Goal: Information Seeking & Learning: Check status

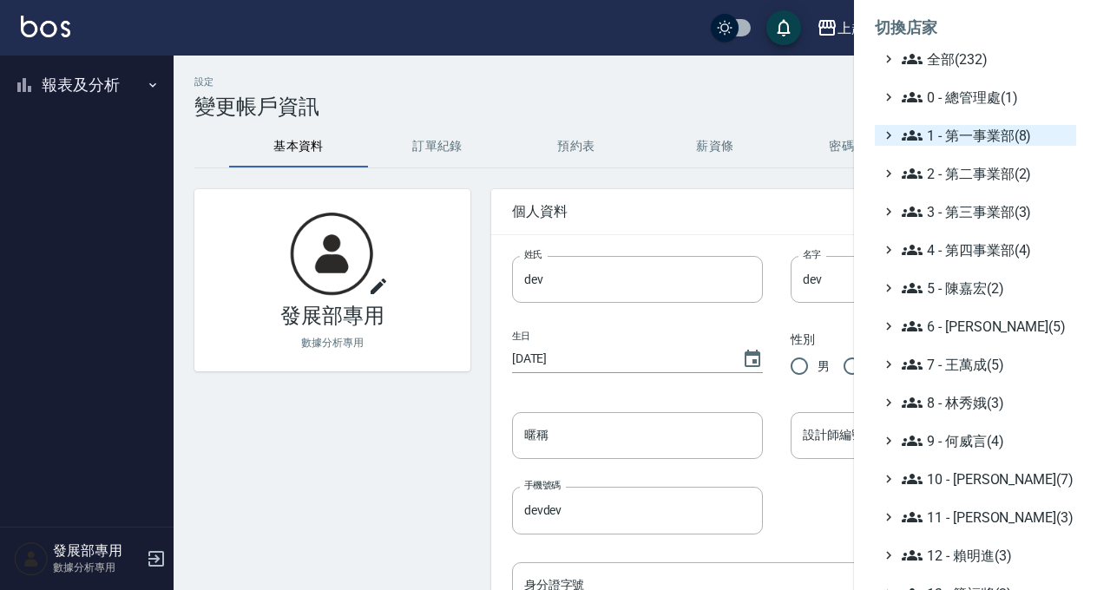
click at [958, 133] on span "1 - 第一事業部(8)" at bounding box center [986, 135] width 168 height 21
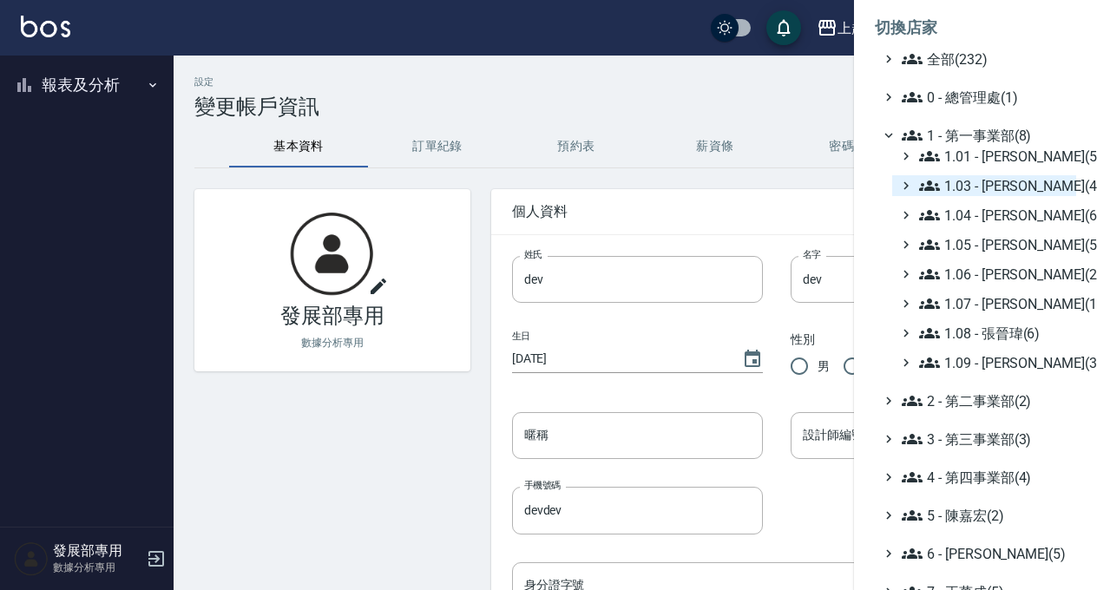
click at [911, 190] on icon at bounding box center [906, 186] width 16 height 16
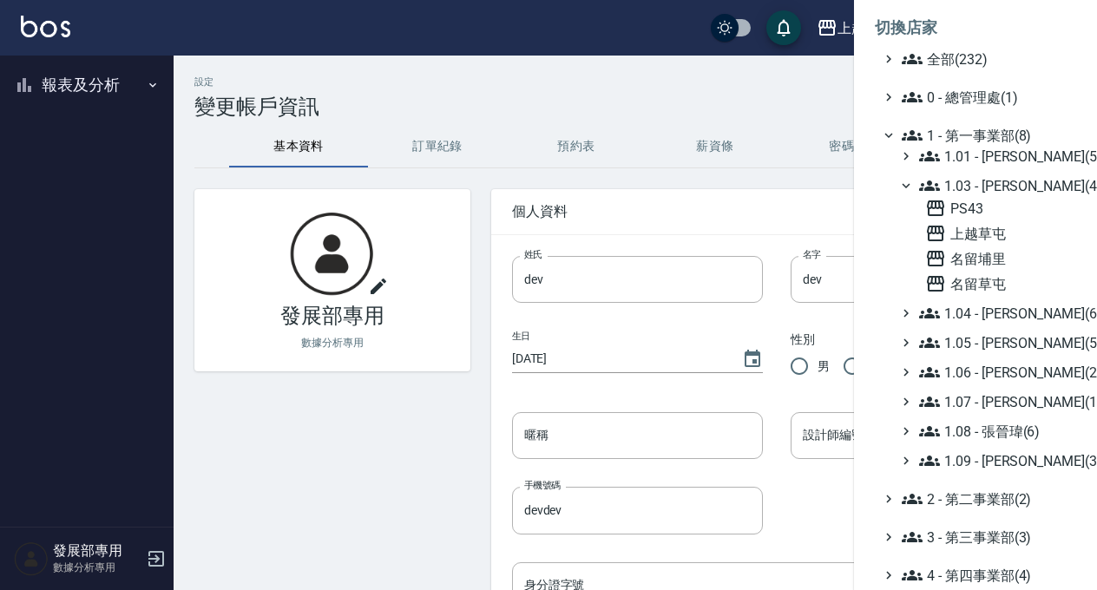
click at [911, 190] on icon at bounding box center [906, 186] width 16 height 16
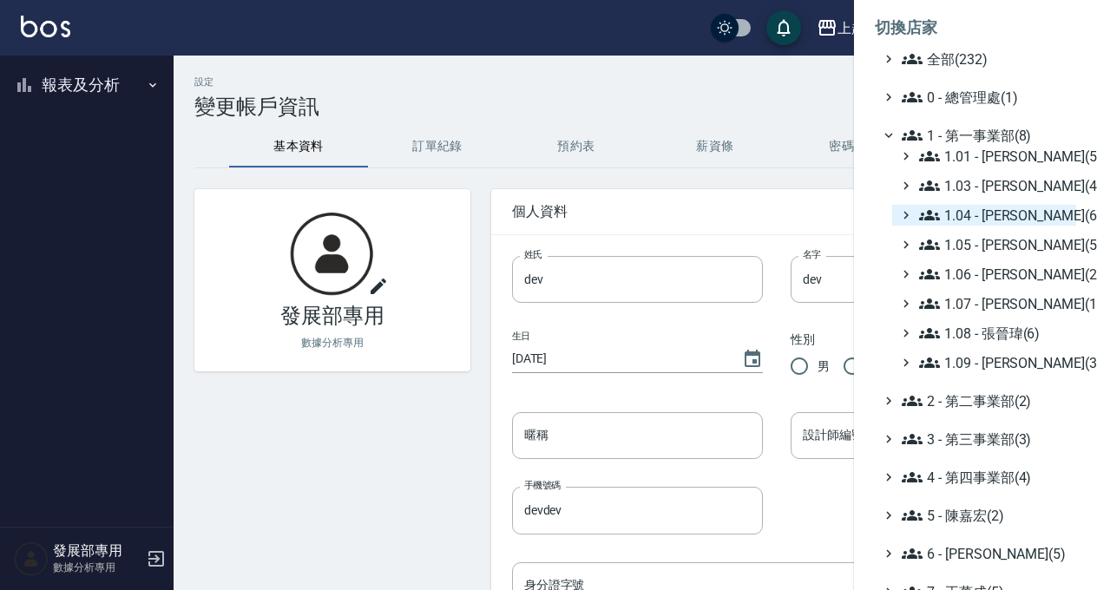
click at [911, 210] on icon at bounding box center [906, 215] width 16 height 16
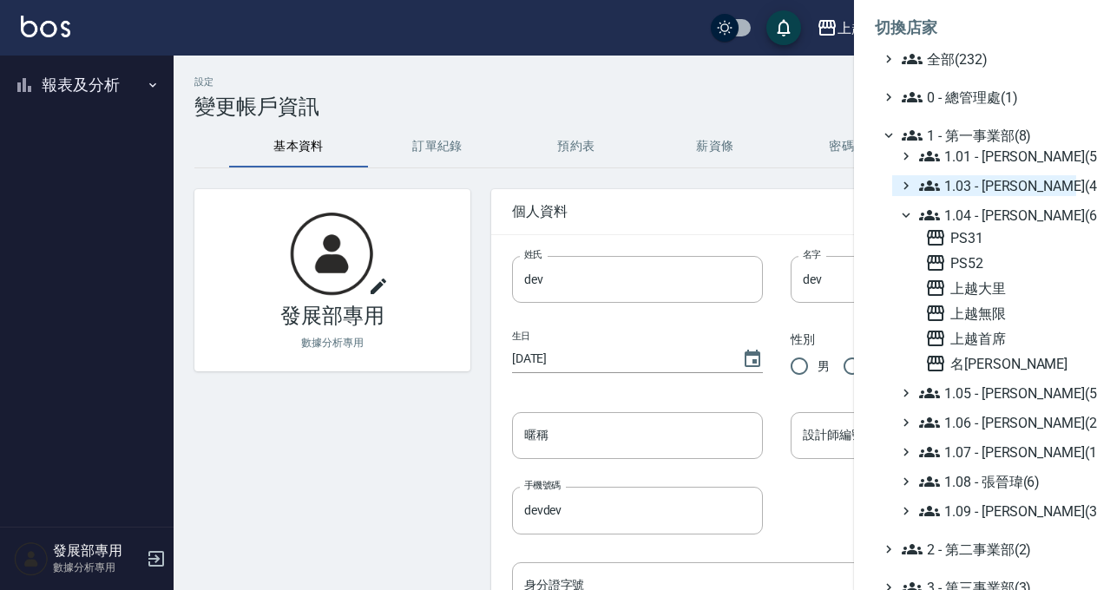
click at [911, 210] on icon at bounding box center [906, 215] width 16 height 16
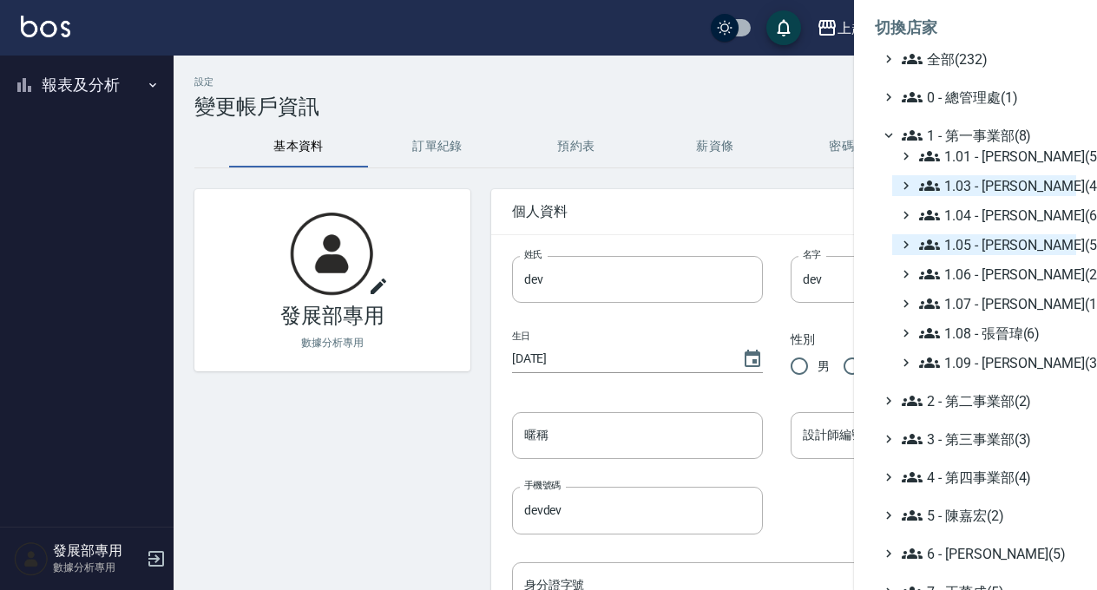
click at [910, 240] on icon at bounding box center [906, 245] width 16 height 16
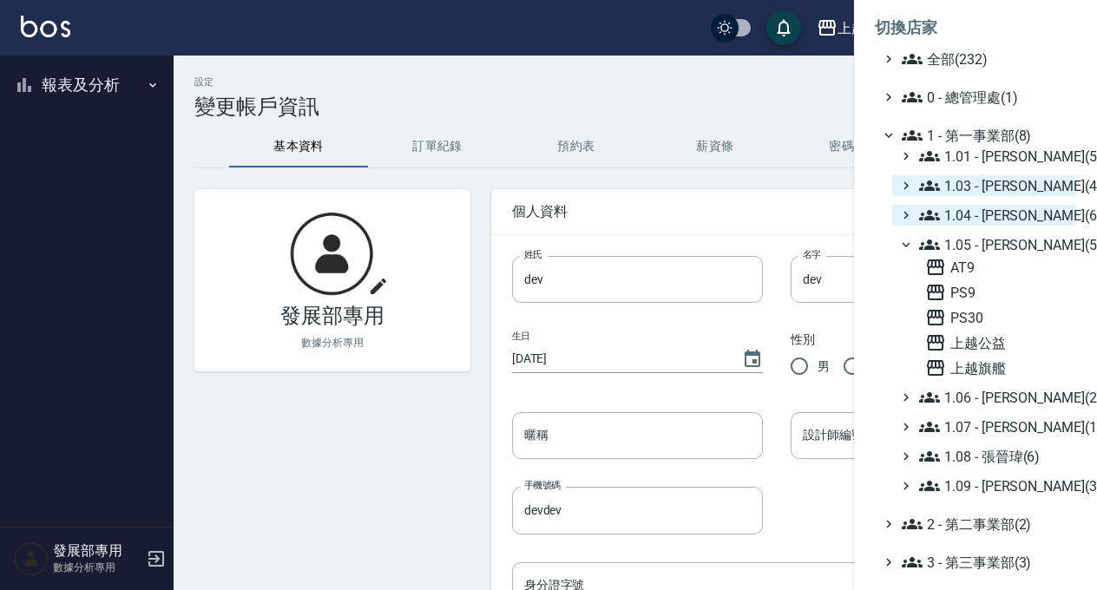
click at [910, 240] on icon at bounding box center [906, 245] width 16 height 16
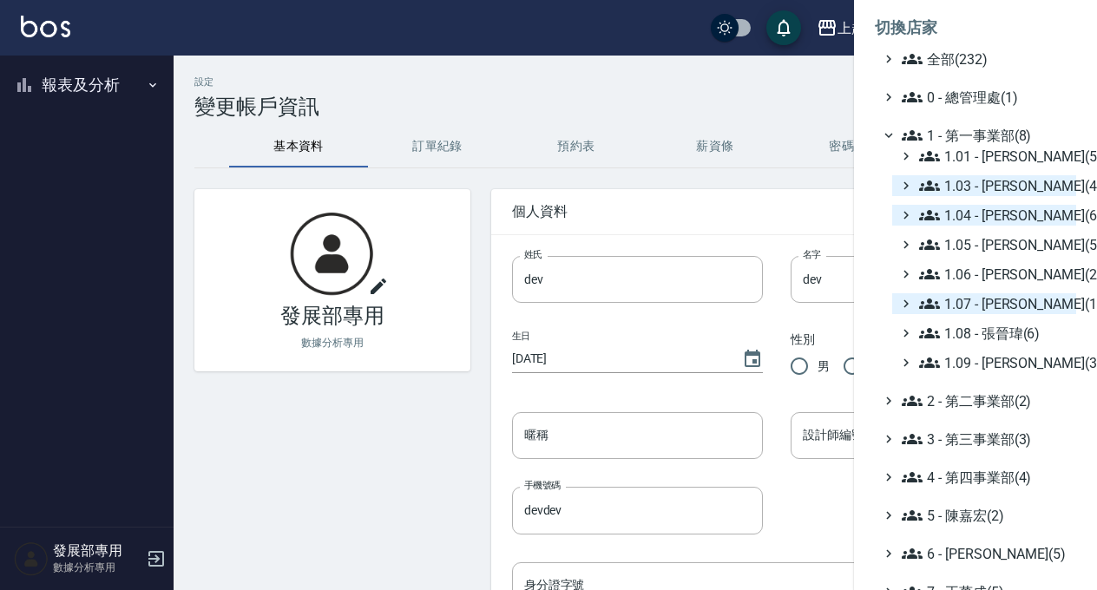
click at [903, 300] on icon at bounding box center [906, 304] width 16 height 16
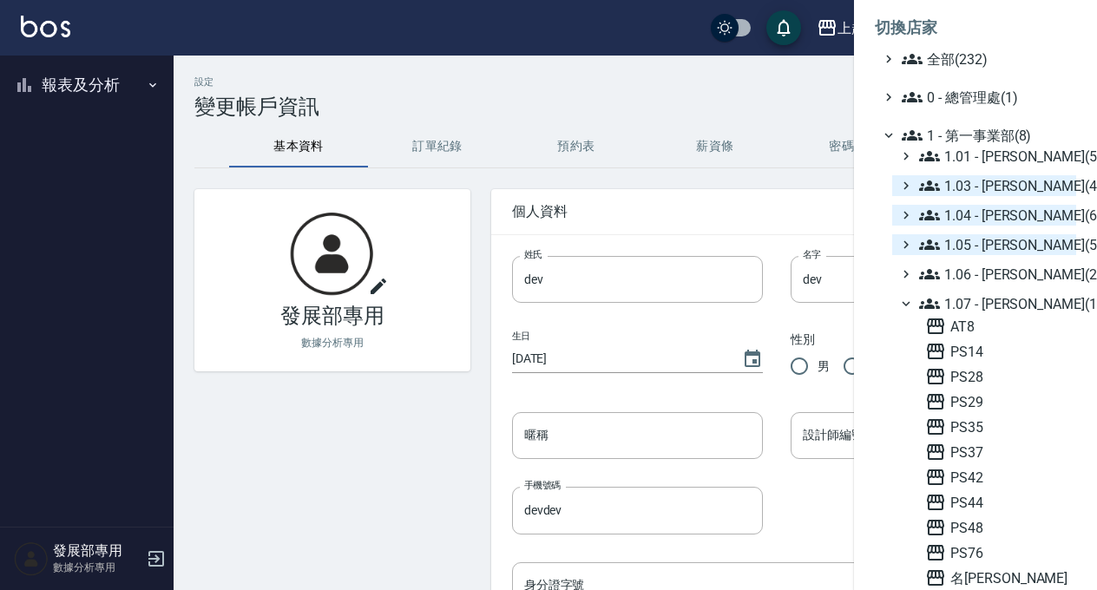
click at [903, 300] on icon at bounding box center [906, 304] width 16 height 16
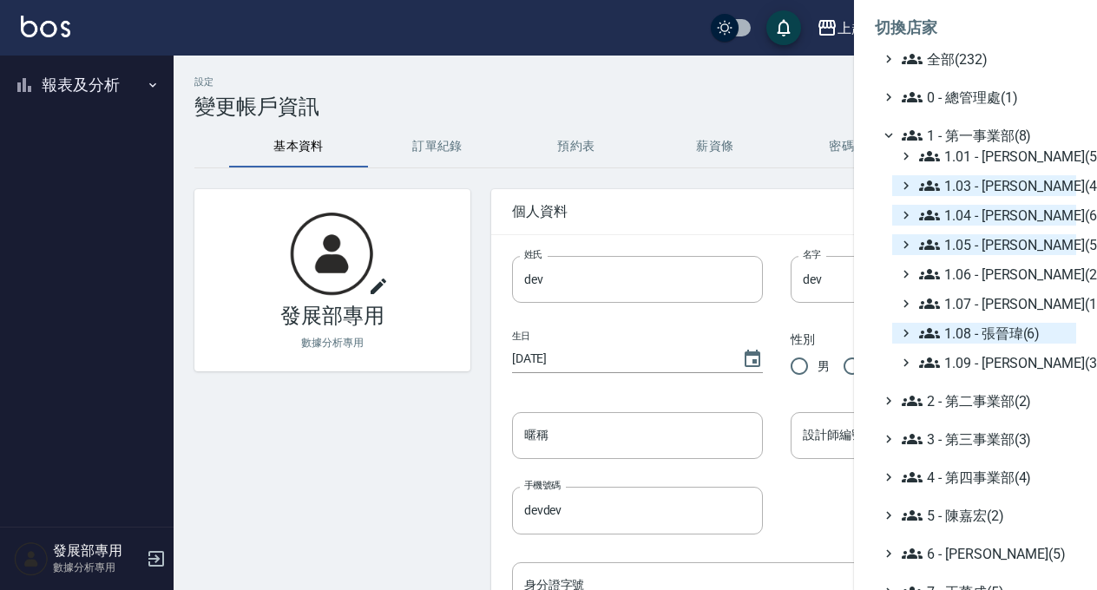
click at [903, 332] on icon at bounding box center [906, 333] width 16 height 16
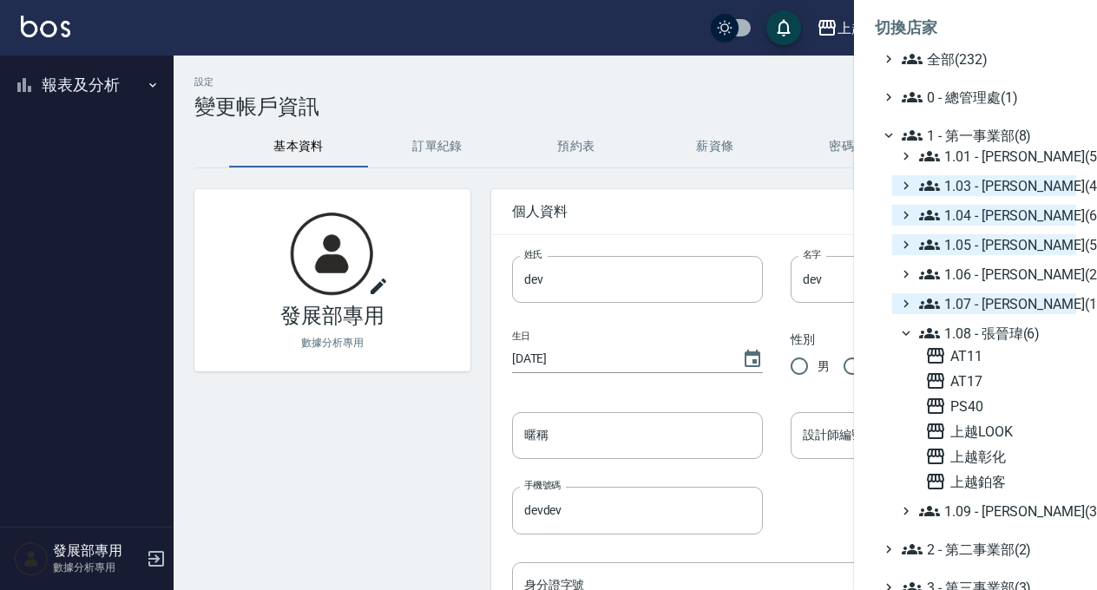
click at [903, 332] on icon at bounding box center [906, 333] width 8 height 5
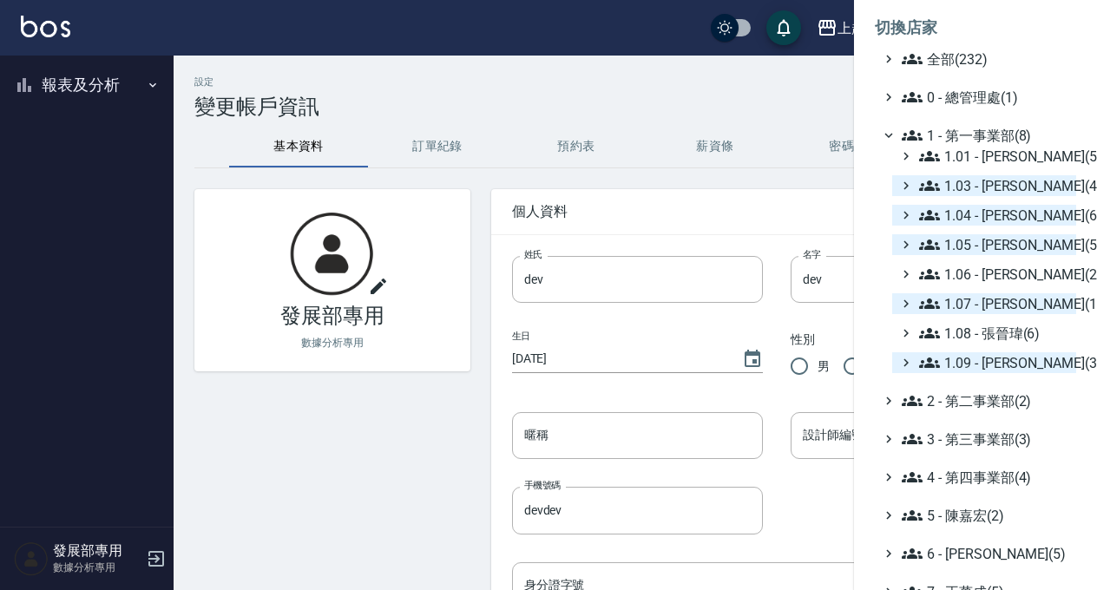
click at [907, 366] on icon at bounding box center [906, 363] width 16 height 16
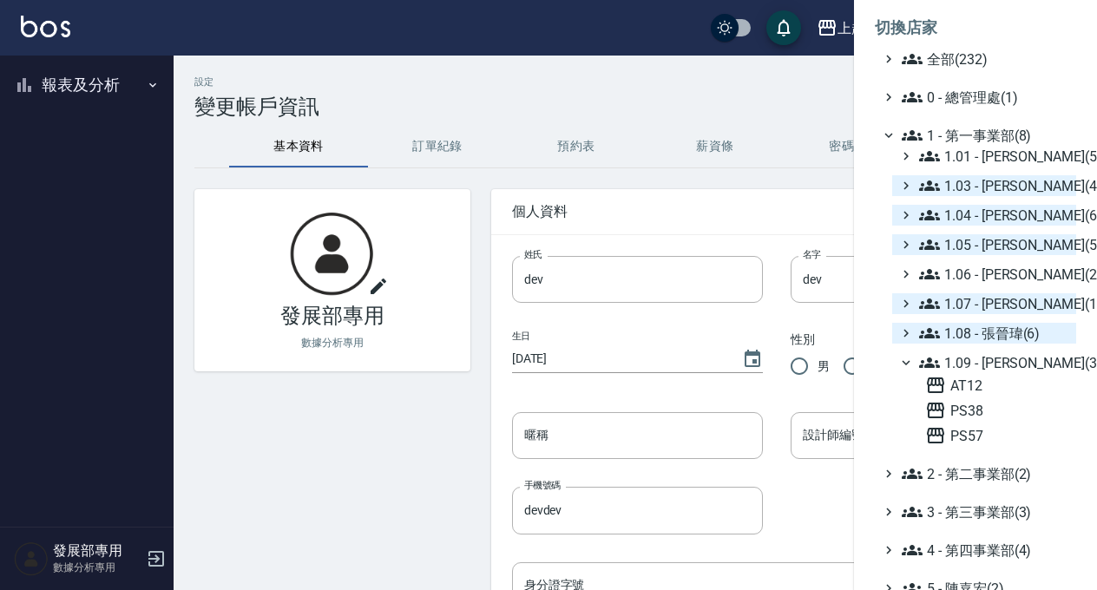
click at [907, 366] on icon at bounding box center [906, 363] width 16 height 16
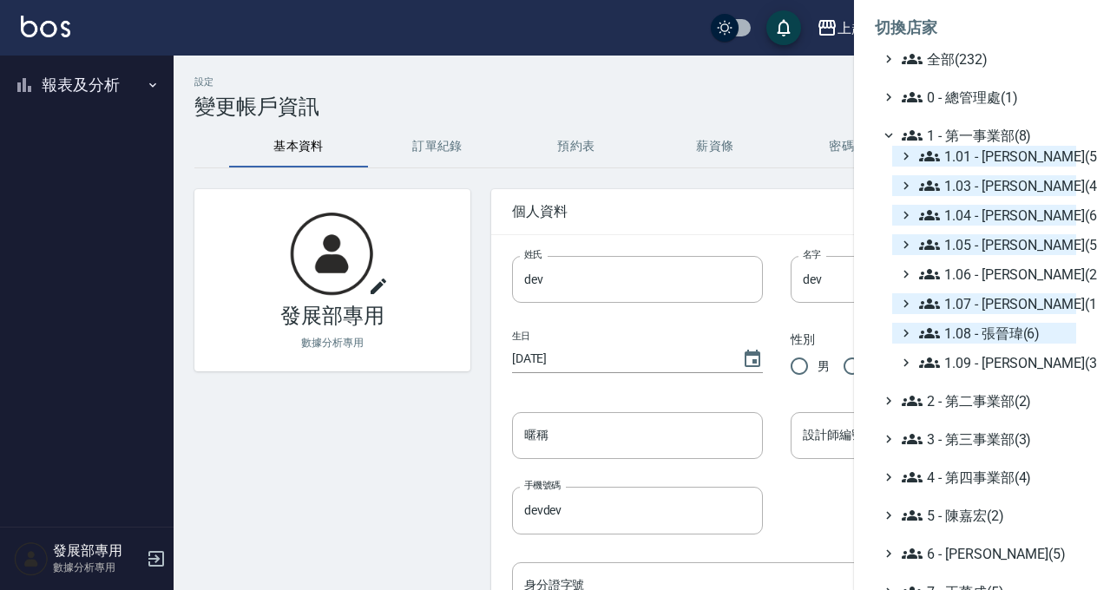
click at [908, 161] on icon at bounding box center [906, 156] width 16 height 16
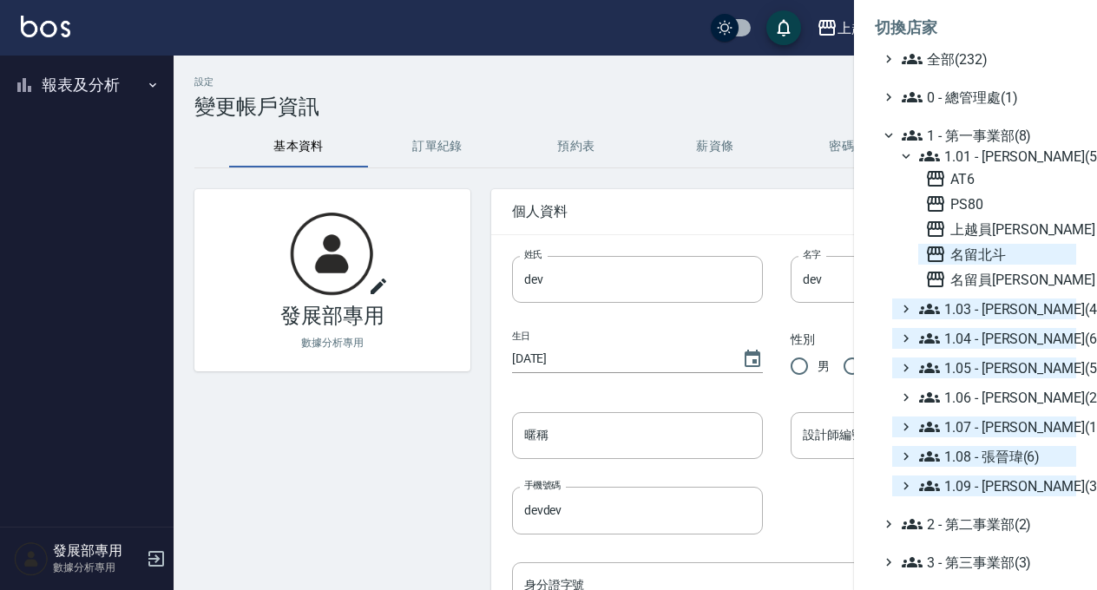
click at [943, 247] on icon at bounding box center [935, 254] width 21 height 21
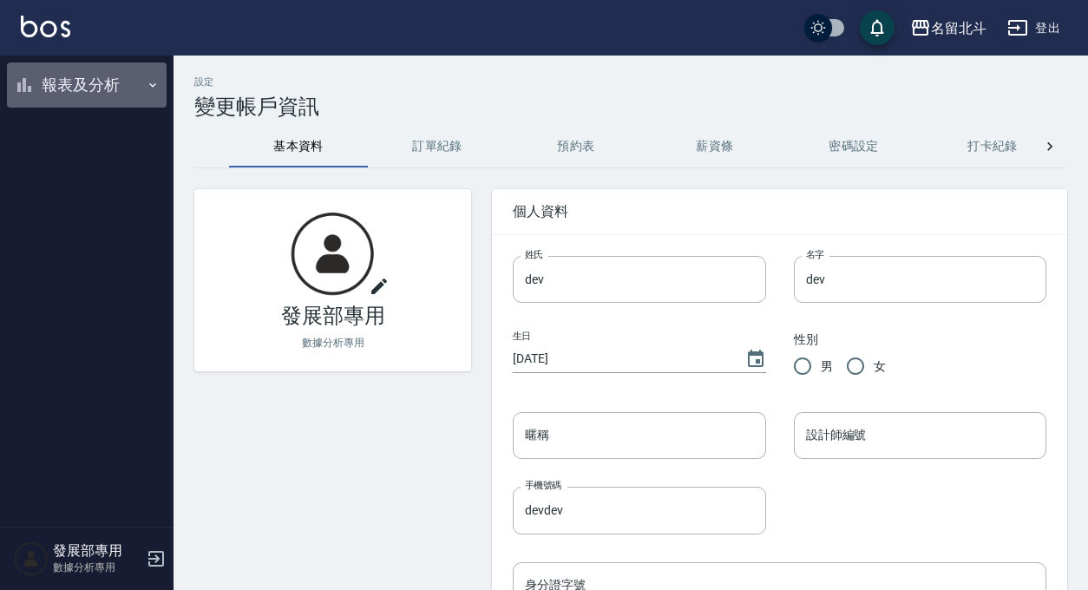
click at [149, 81] on icon "button" at bounding box center [153, 85] width 14 height 14
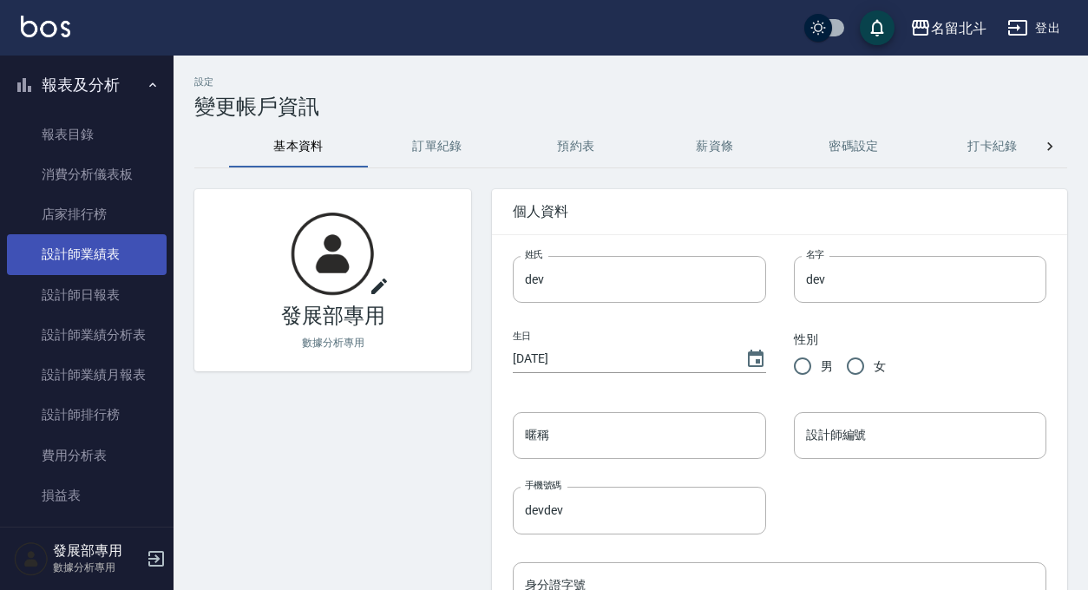
click at [119, 246] on link "設計師業績表" at bounding box center [87, 254] width 160 height 40
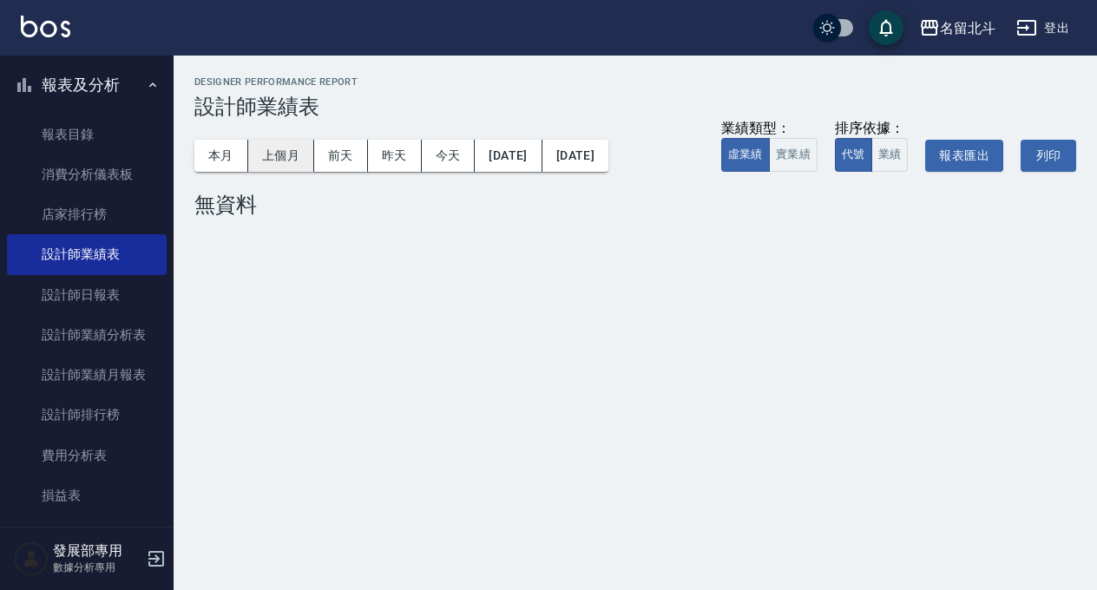
click at [297, 165] on button "上個月" at bounding box center [281, 156] width 66 height 32
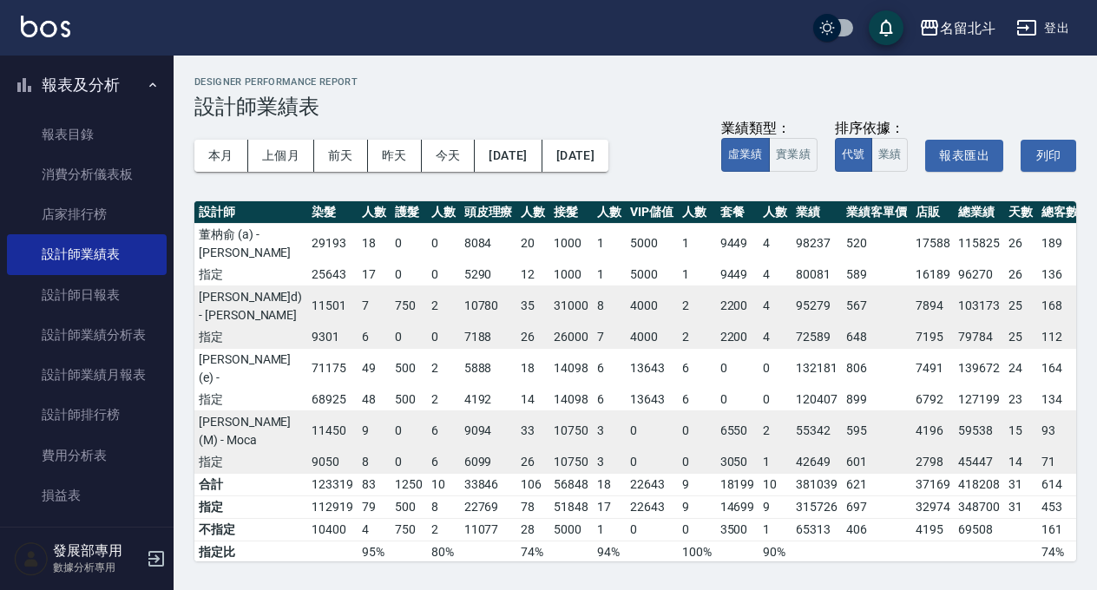
scroll to position [0, 227]
drag, startPoint x: 888, startPoint y: 255, endPoint x: 932, endPoint y: 253, distance: 44.3
click at [932, 253] on tr "董枘俞 (a) - Eva 13049 143 18562 105 13900 8 29193 18 0 0 8084 20 1000 1 5000 1 94…" at bounding box center [554, 243] width 1173 height 41
drag, startPoint x: 932, startPoint y: 253, endPoint x: 890, endPoint y: 247, distance: 42.8
click at [890, 247] on tr "董枘俞 (a) - Eva 13049 143 18562 105 13900 8 29193 18 0 0 8084 20 1000 1 5000 1 94…" at bounding box center [554, 243] width 1173 height 41
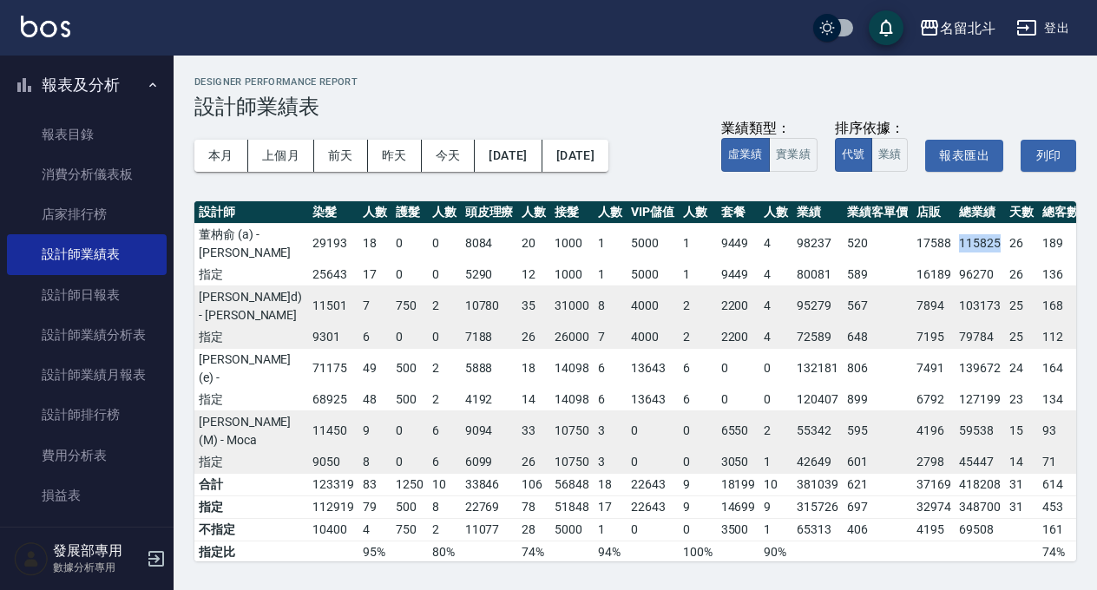
copy td "115825"
drag, startPoint x: 928, startPoint y: 253, endPoint x: 890, endPoint y: 253, distance: 38.2
click at [955, 253] on td "115825" at bounding box center [980, 243] width 50 height 41
click at [971, 27] on div "名留北斗" at bounding box center [968, 28] width 56 height 22
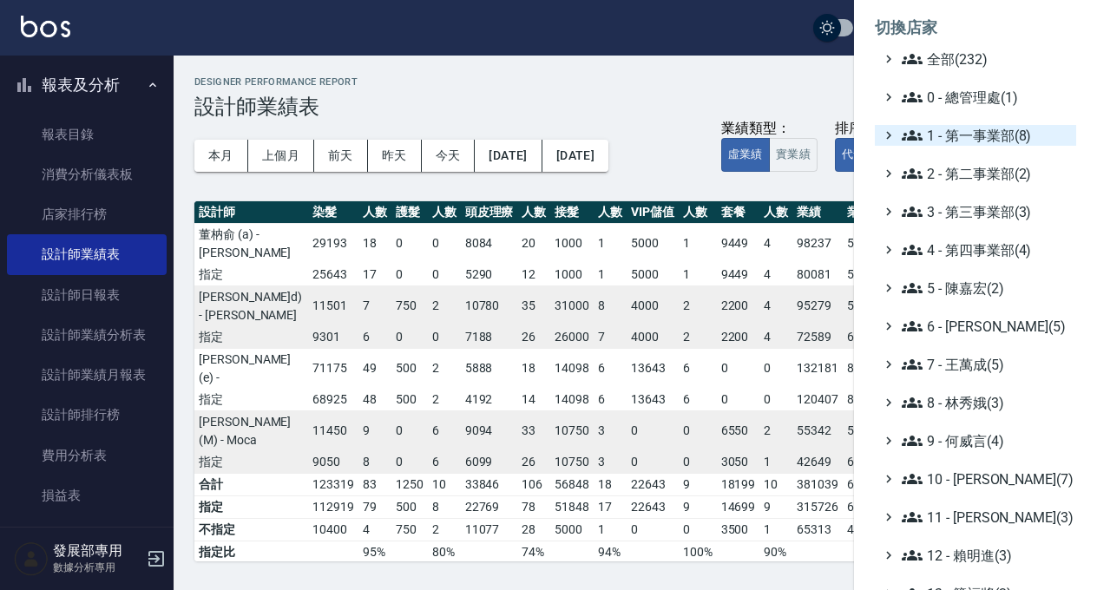
click at [1013, 136] on span "1 - 第一事業部(8)" at bounding box center [986, 135] width 168 height 21
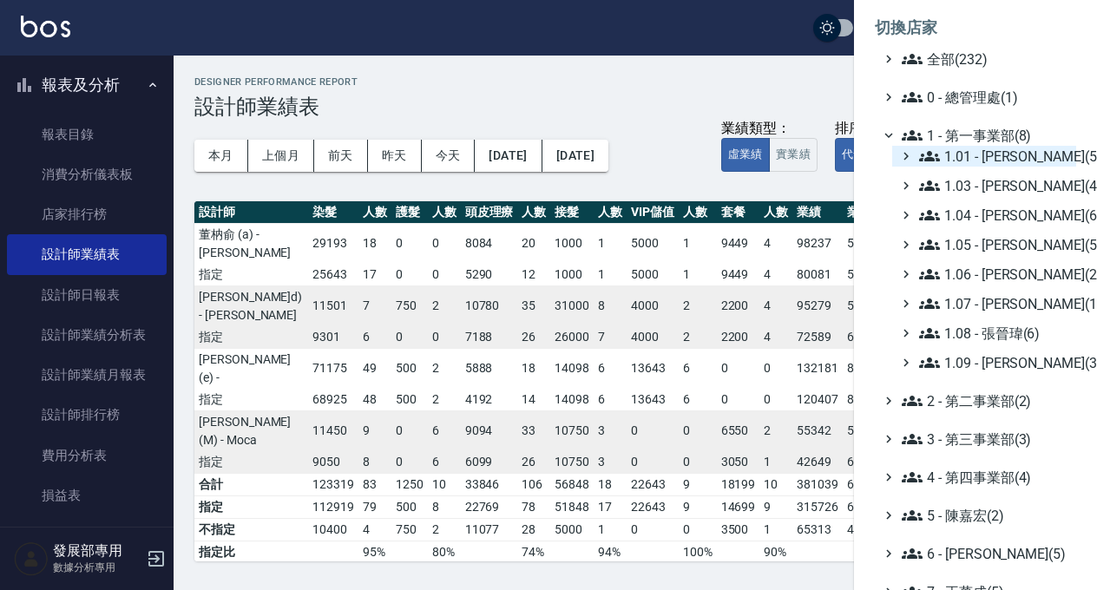
click at [1010, 157] on span "1.01 - 鄭洞樂(5)" at bounding box center [994, 156] width 150 height 21
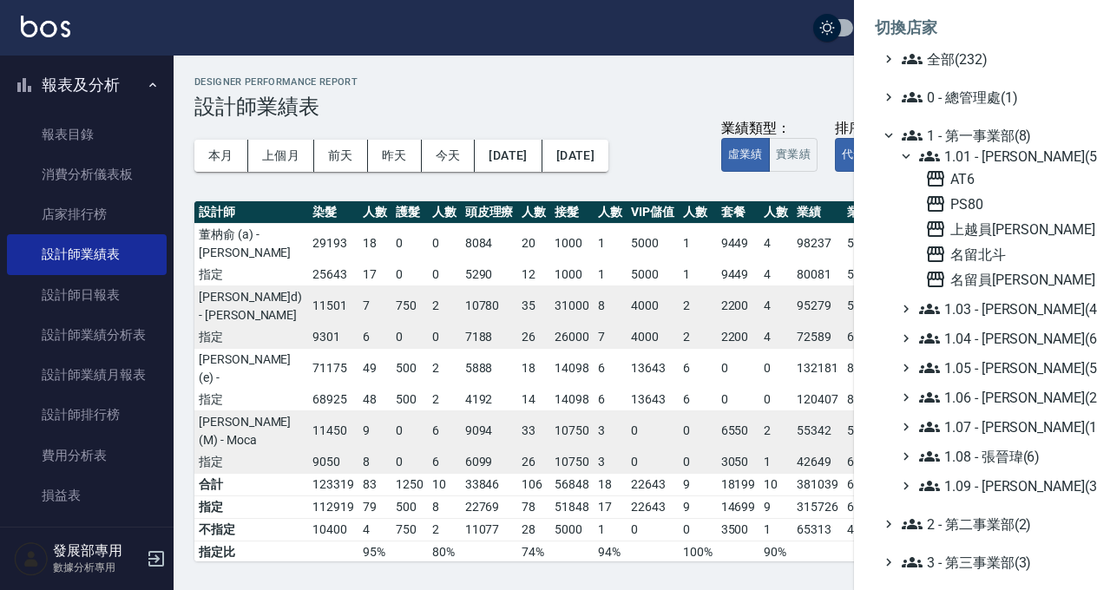
click at [1010, 157] on span "1.01 - 鄭洞樂(5)" at bounding box center [994, 156] width 150 height 21
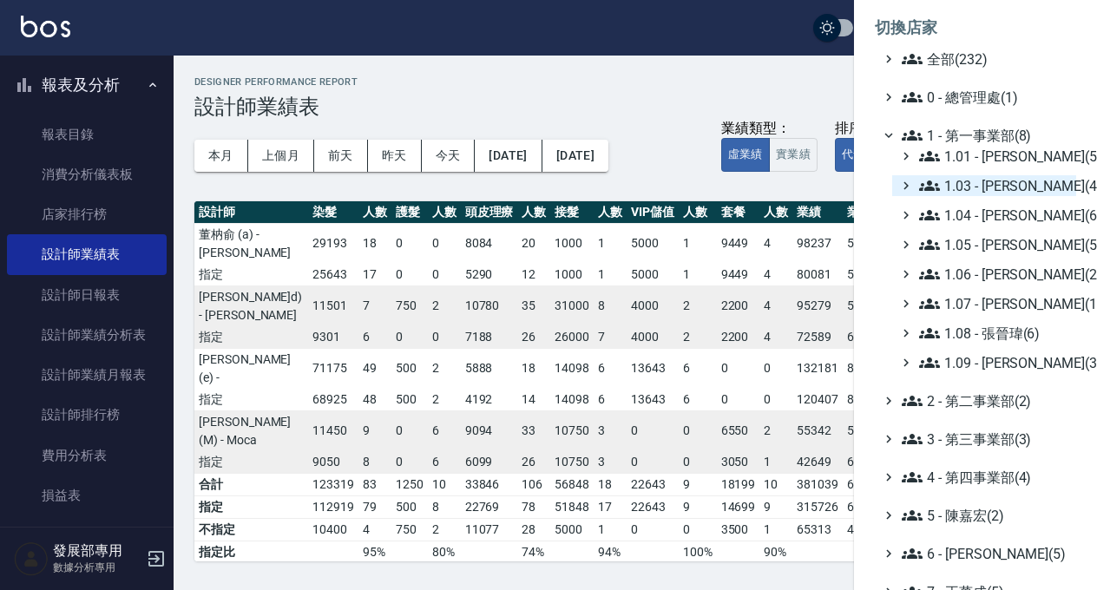
click at [1010, 191] on span "1.03 - 曾振剛(4)" at bounding box center [994, 185] width 150 height 21
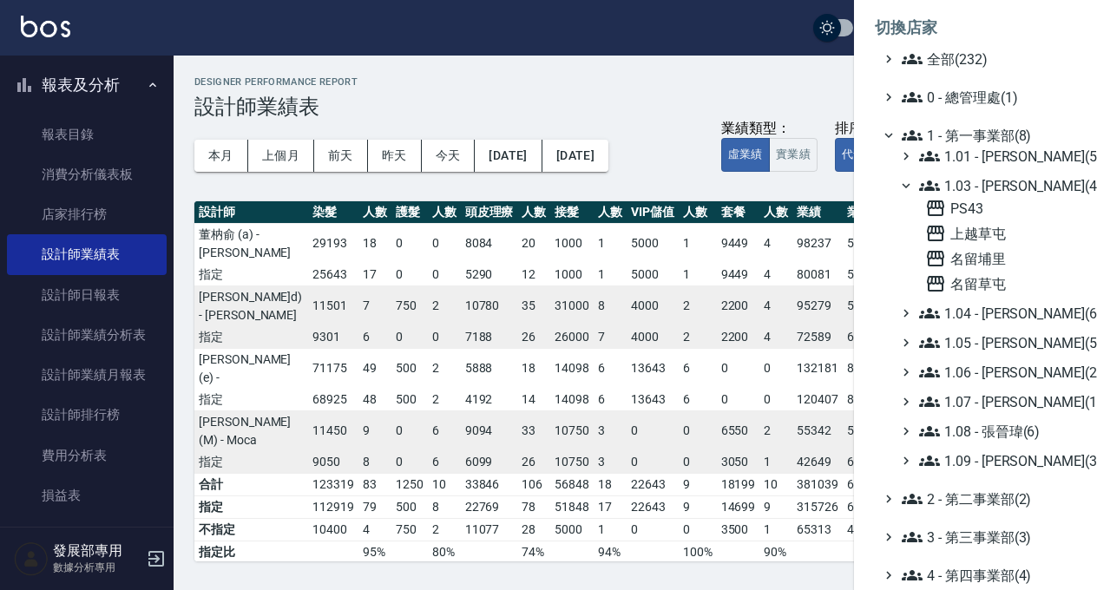
click at [1010, 191] on span "1.03 - 曾振剛(4)" at bounding box center [994, 185] width 150 height 21
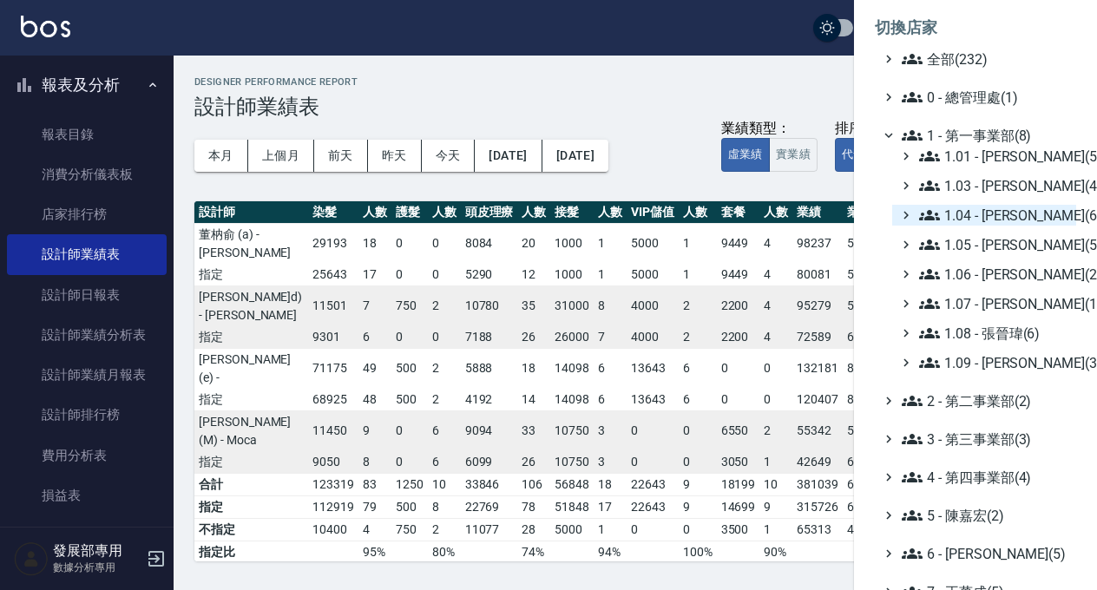
click at [1013, 215] on span "1.04 - 陳敬羽(6)" at bounding box center [994, 215] width 150 height 21
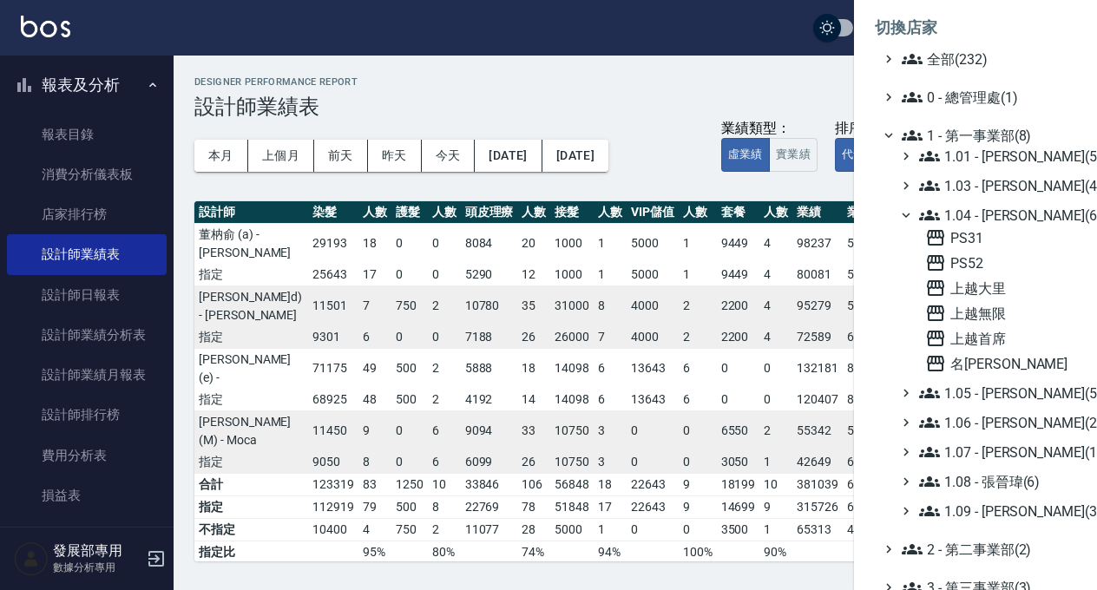
click at [1013, 215] on span "1.04 - 陳敬羽(6)" at bounding box center [994, 215] width 150 height 21
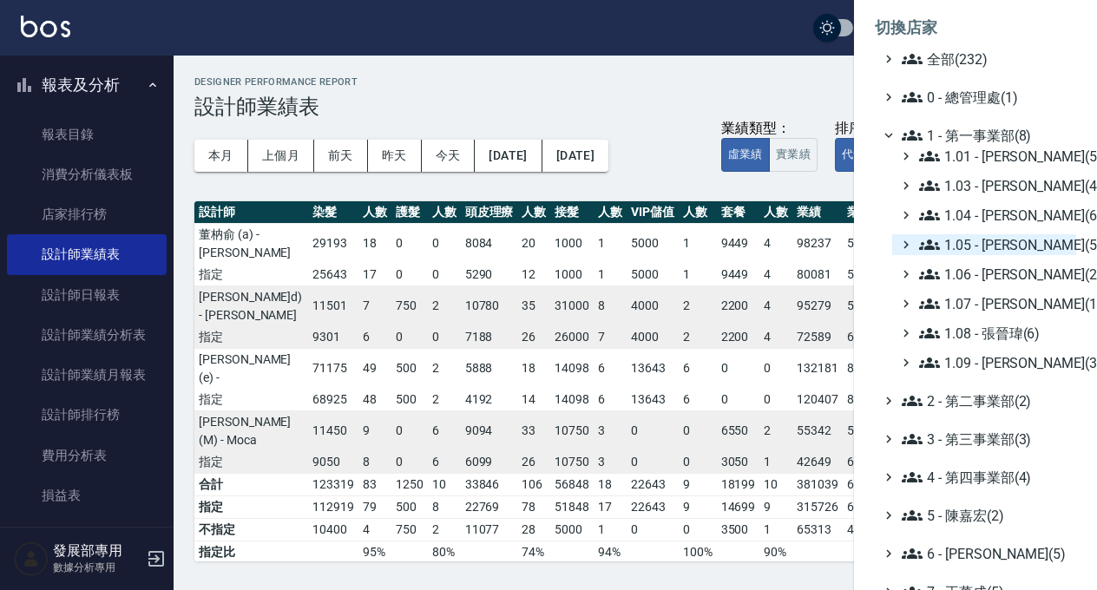
click at [1015, 247] on span "1.05 - 廖厚迪(5)" at bounding box center [994, 244] width 150 height 21
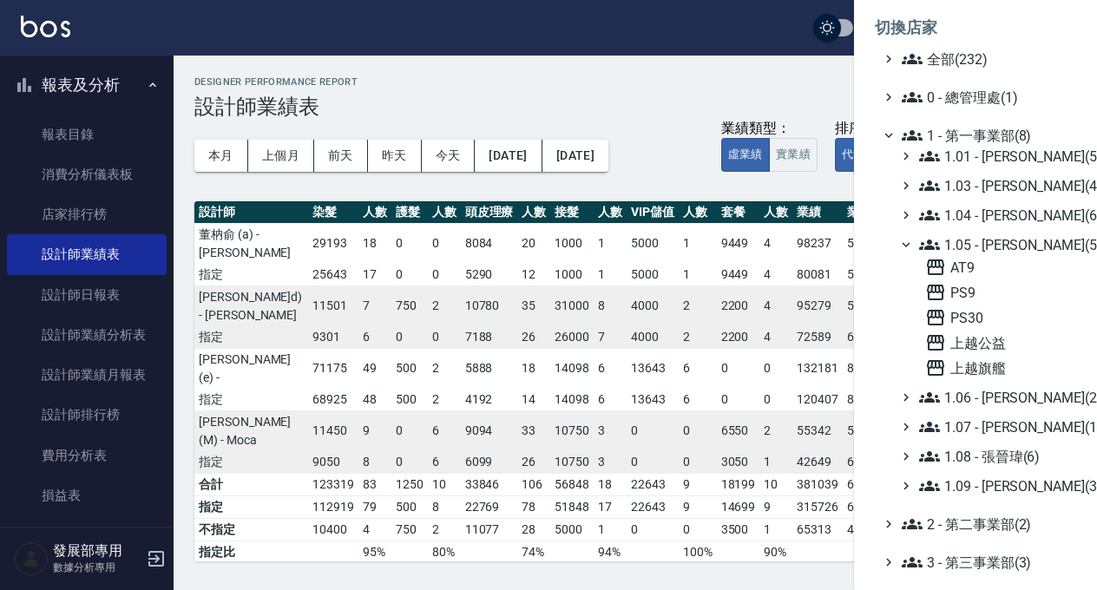
click at [1015, 247] on span "1.05 - 廖厚迪(5)" at bounding box center [994, 244] width 150 height 21
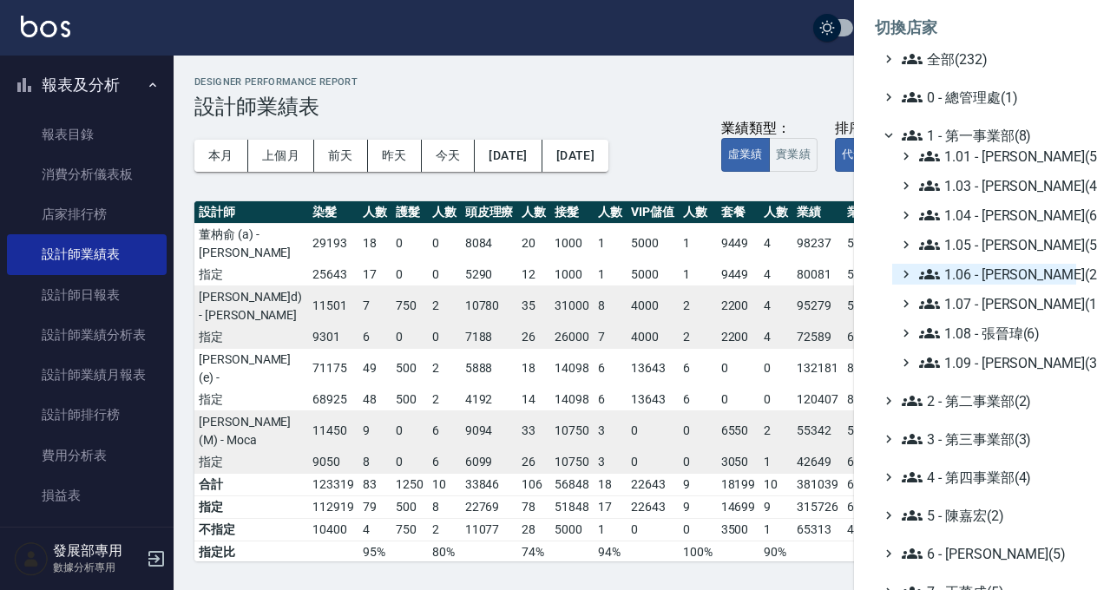
click at [1010, 270] on span "1.06 - 何庭智(2)" at bounding box center [994, 274] width 150 height 21
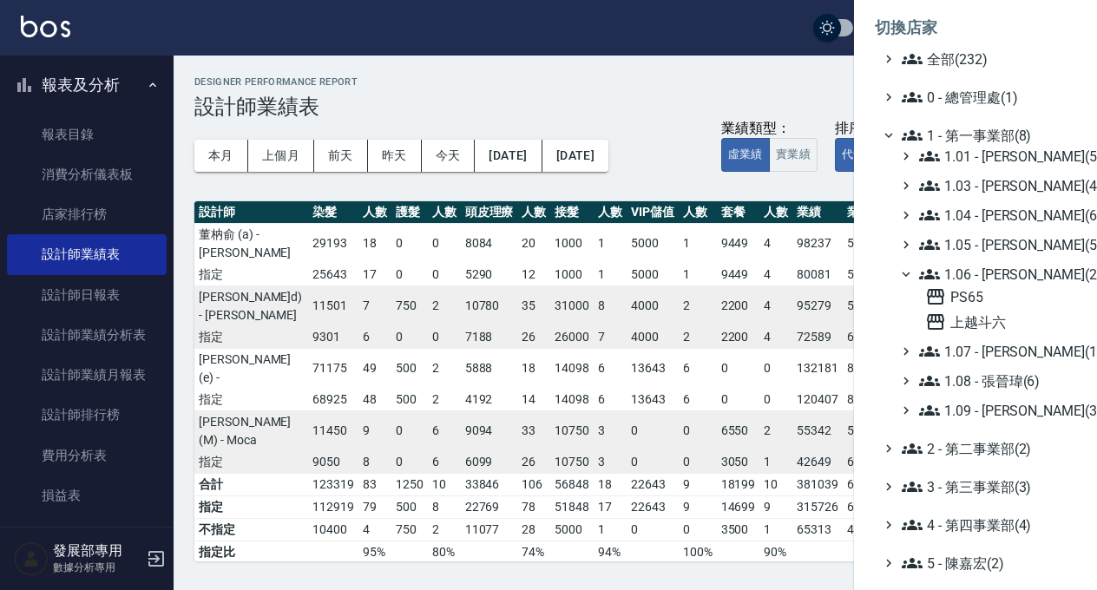
click at [1010, 270] on span "1.06 - 何庭智(2)" at bounding box center [994, 274] width 150 height 21
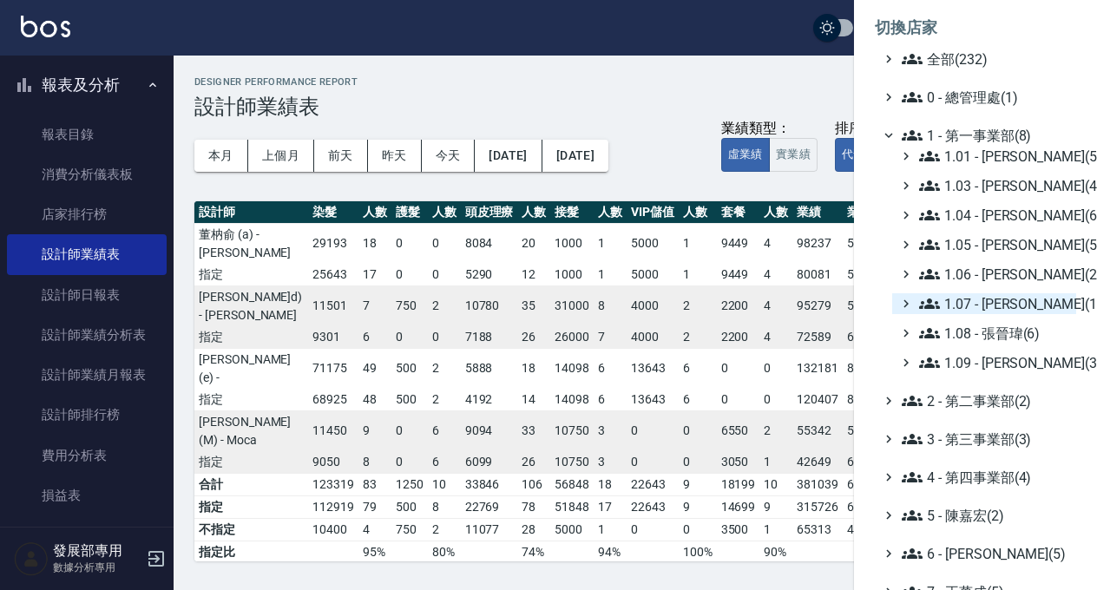
click at [1010, 300] on span "1.07 - 蔡佳均(11)" at bounding box center [994, 303] width 150 height 21
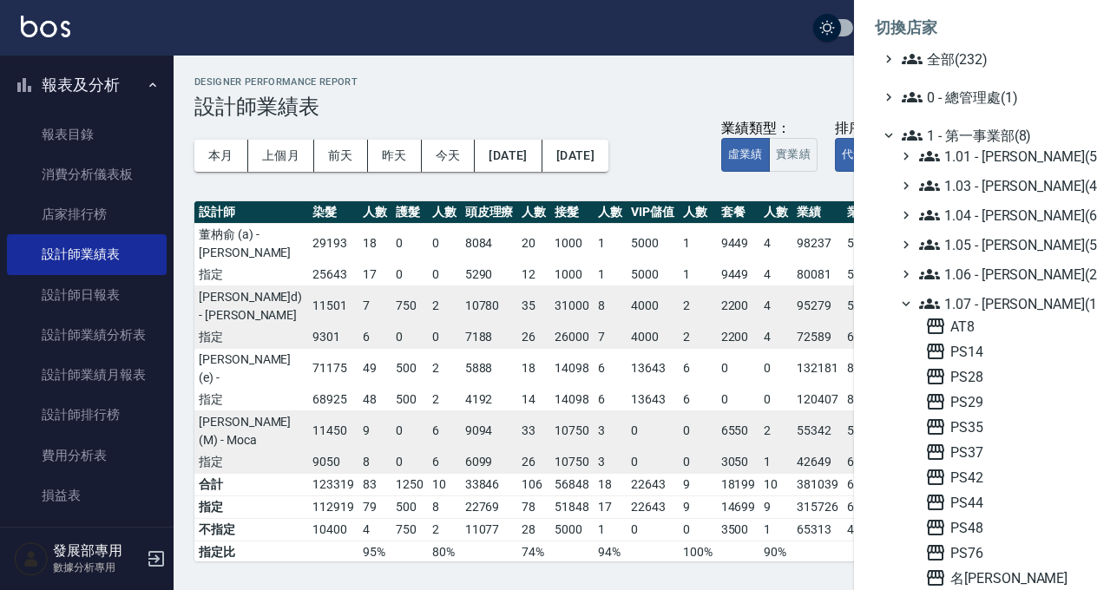
click at [1010, 300] on span "1.07 - 蔡佳均(11)" at bounding box center [994, 303] width 150 height 21
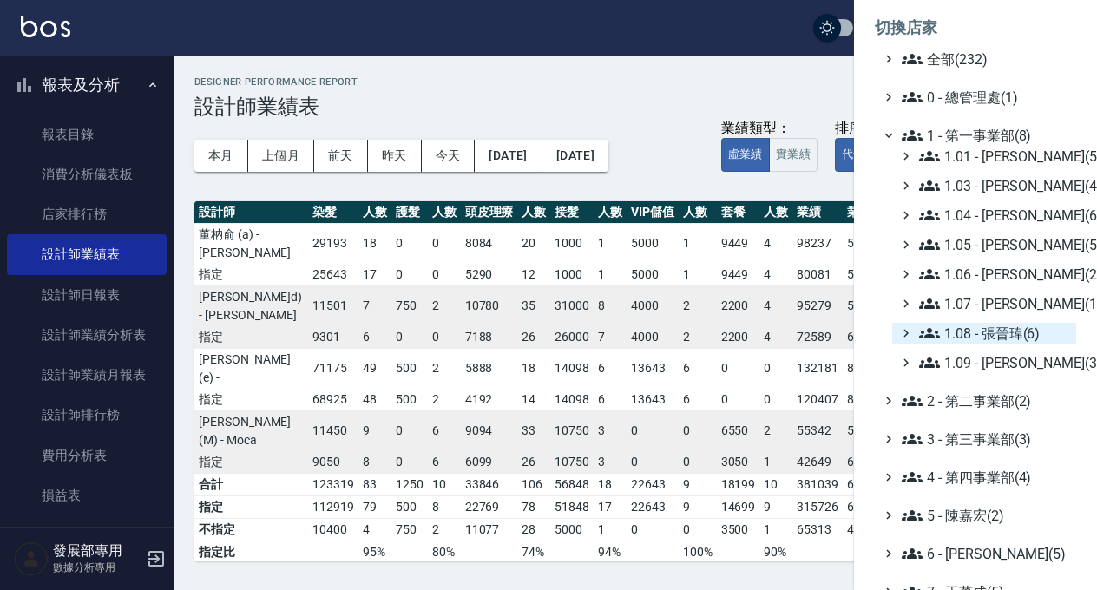
click at [1014, 332] on span "1.08 - 張晉瑋(6)" at bounding box center [994, 333] width 150 height 21
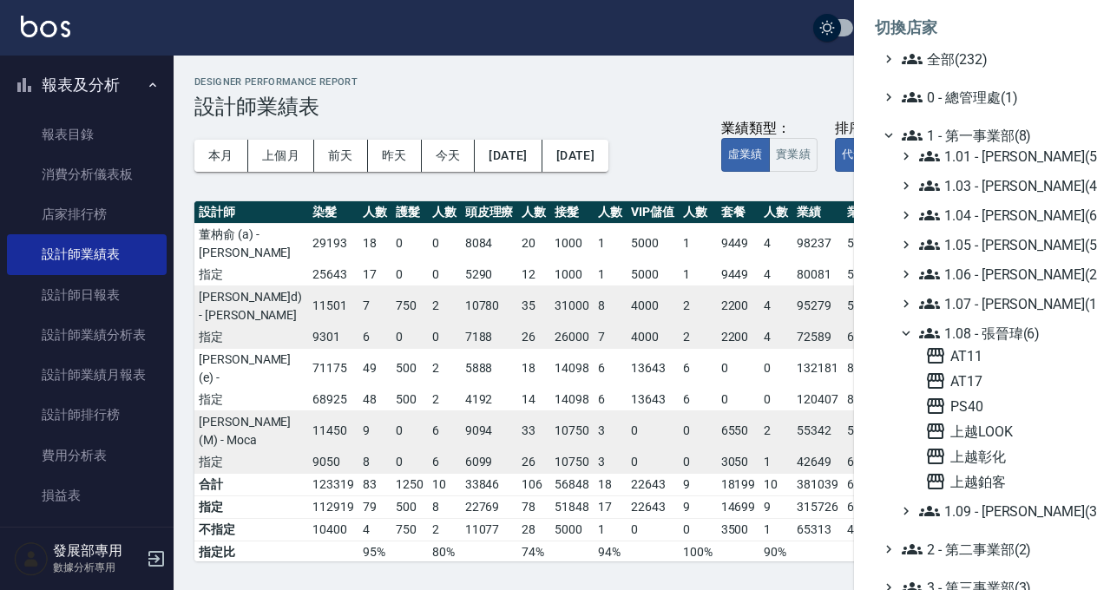
click at [1014, 332] on span "1.08 - 張晉瑋(6)" at bounding box center [994, 333] width 150 height 21
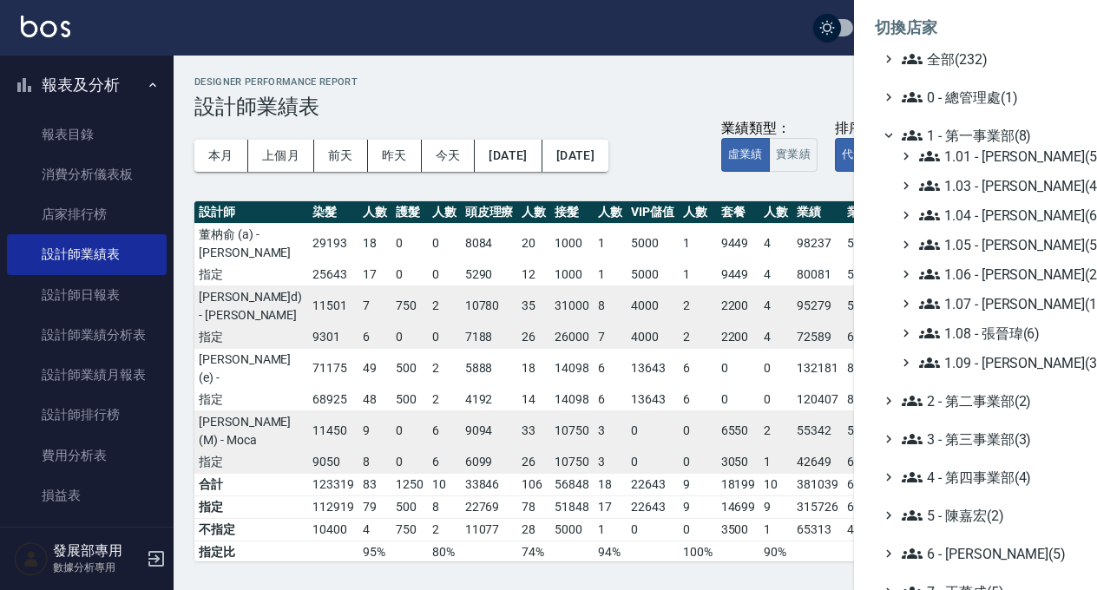
click at [1014, 332] on span "1.08 - 張晉瑋(6)" at bounding box center [994, 333] width 150 height 21
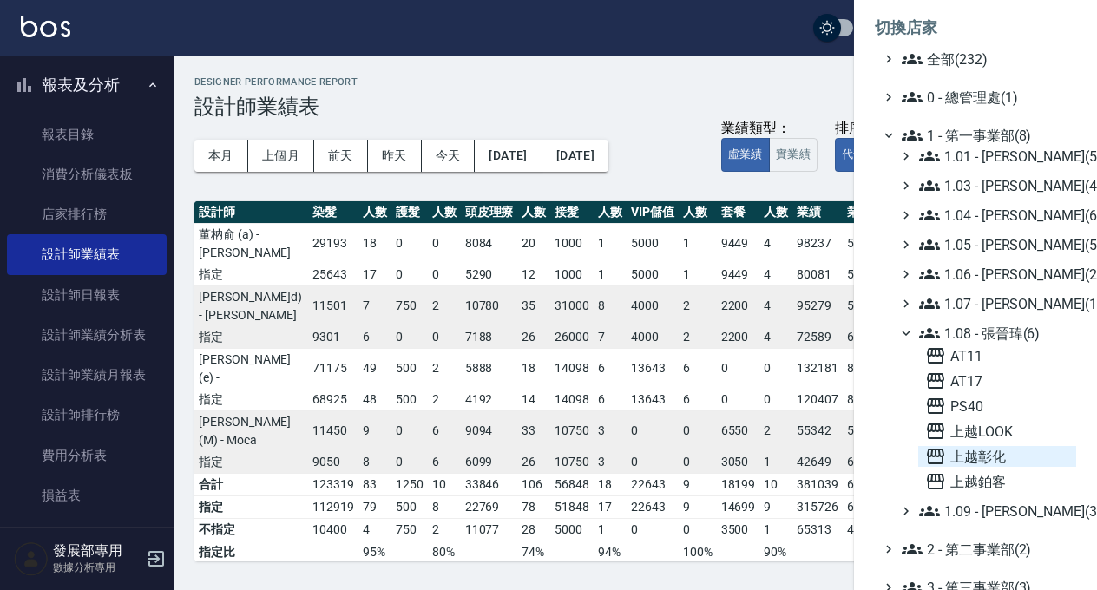
click at [987, 455] on span "上越彰化" at bounding box center [997, 456] width 144 height 21
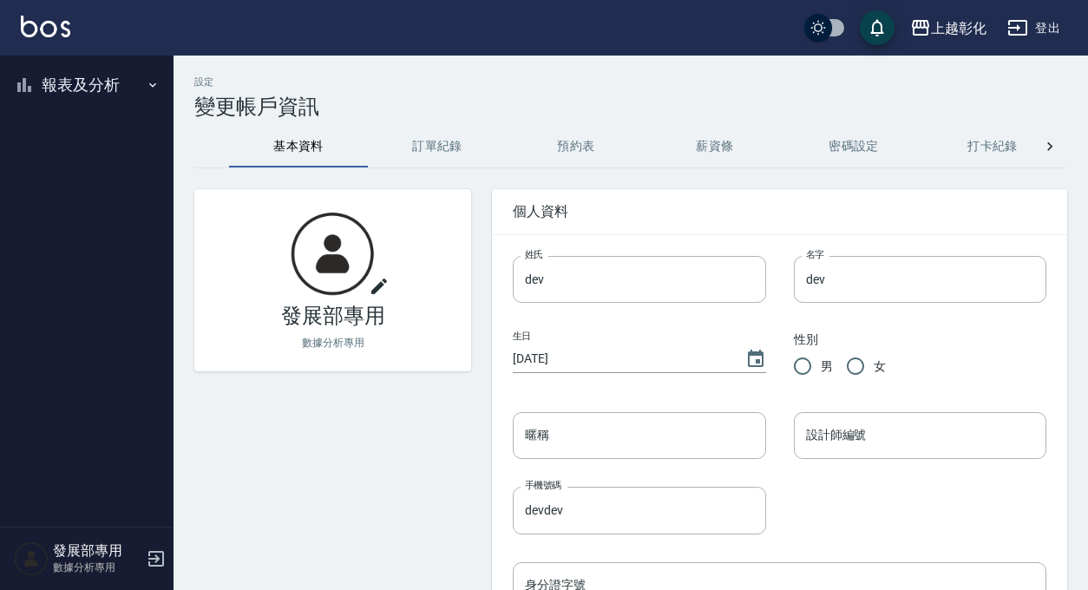
click at [137, 82] on button "報表及分析" at bounding box center [87, 84] width 160 height 45
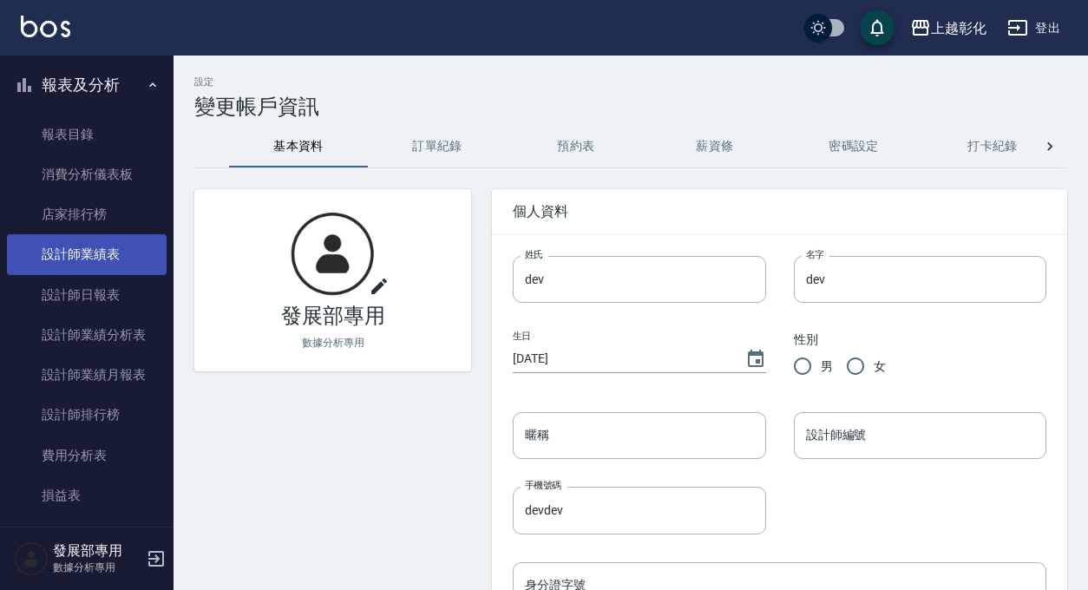
click at [129, 253] on link "設計師業績表" at bounding box center [87, 254] width 160 height 40
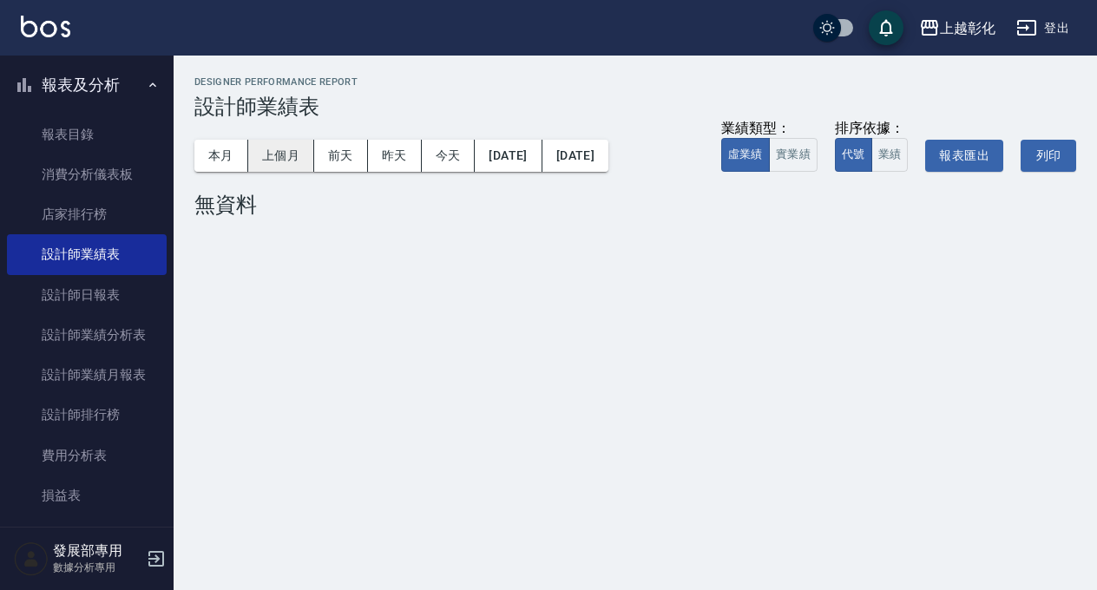
click at [277, 158] on button "上個月" at bounding box center [281, 156] width 66 height 32
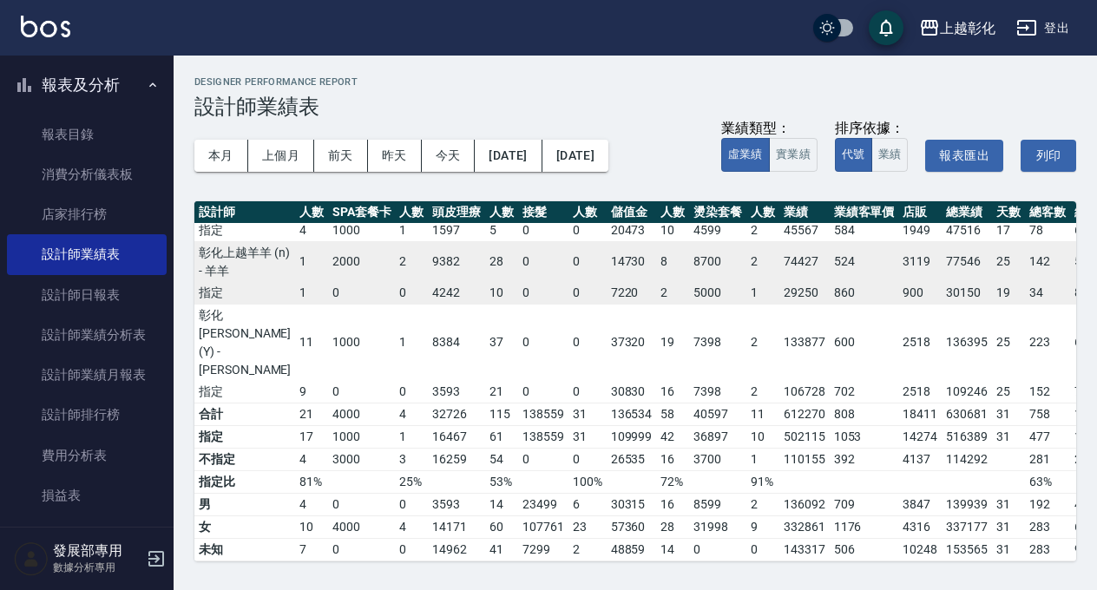
scroll to position [423, 339]
drag, startPoint x: 885, startPoint y: 332, endPoint x: 925, endPoint y: 340, distance: 40.7
click at [943, 340] on td "136395" at bounding box center [968, 342] width 50 height 77
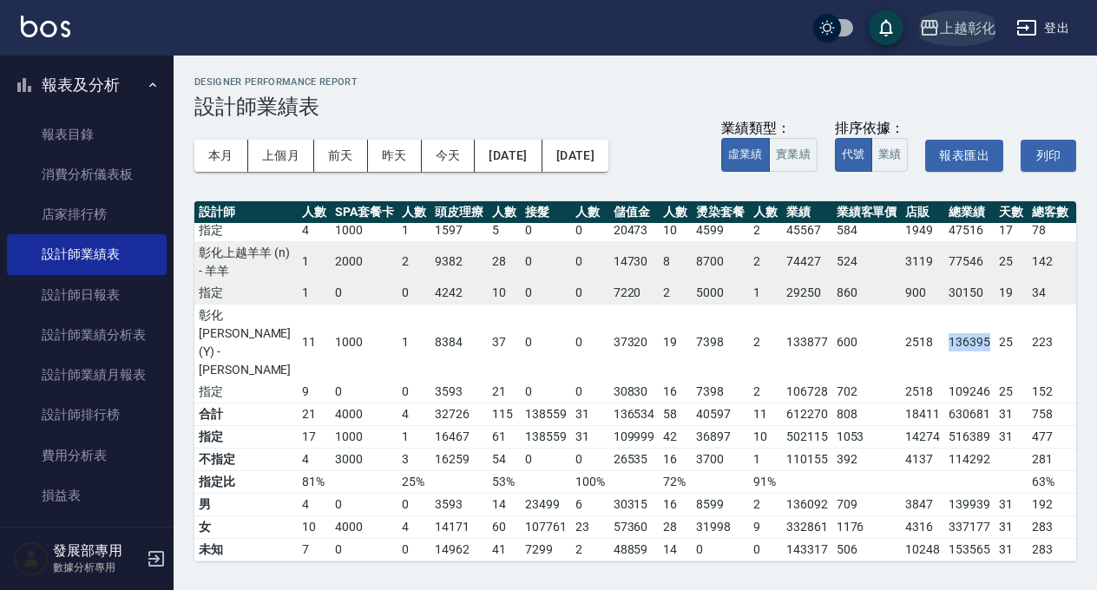
click at [958, 23] on div "上越彰化" at bounding box center [968, 28] width 56 height 22
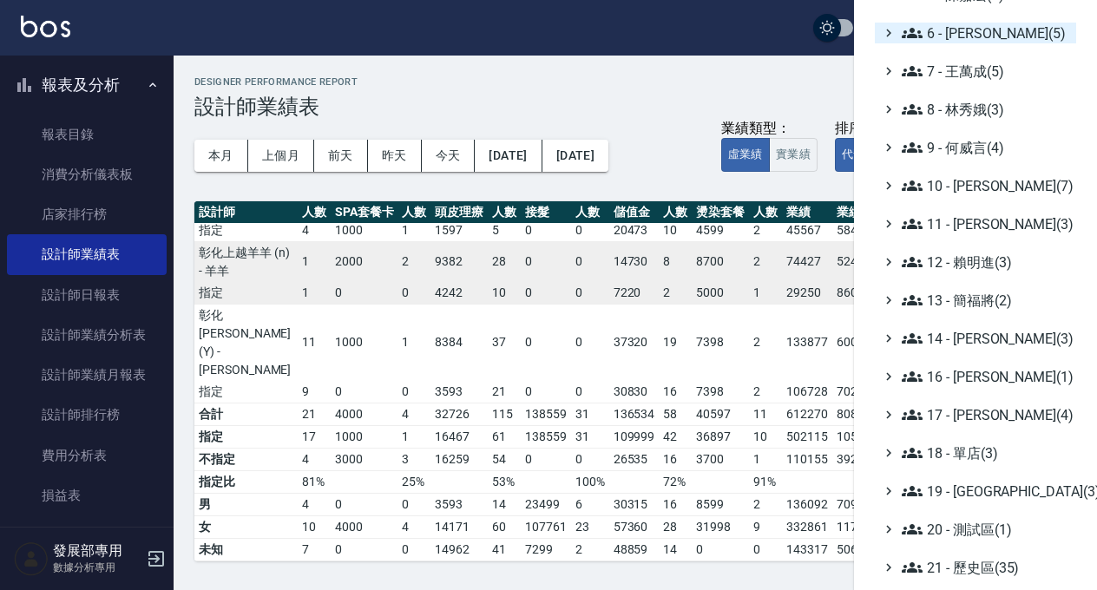
scroll to position [309, 0]
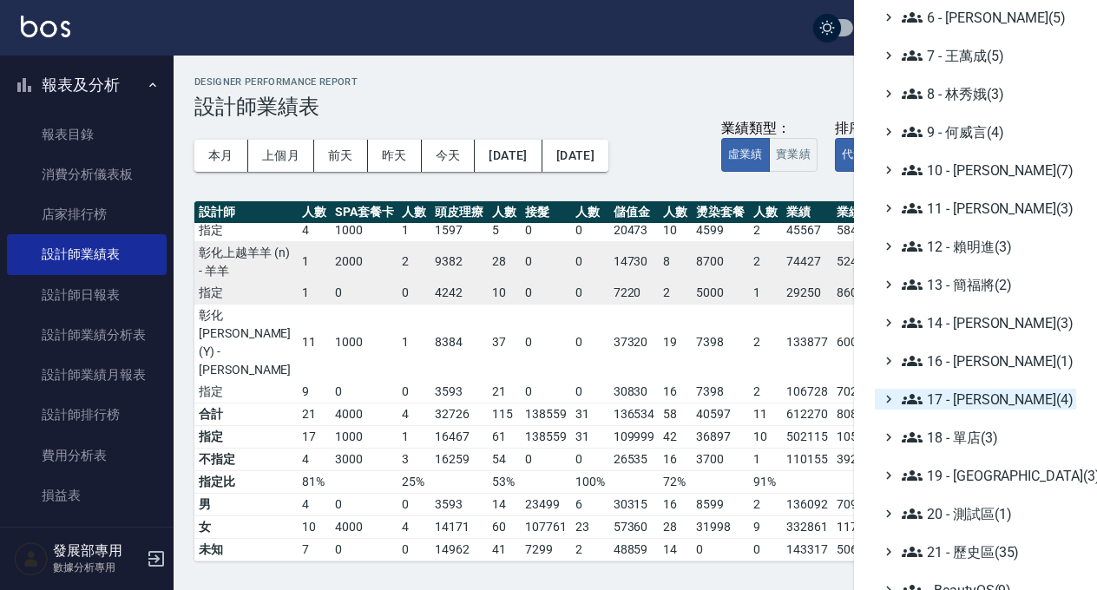
click at [975, 404] on span "17 - [PERSON_NAME](4)" at bounding box center [986, 399] width 168 height 21
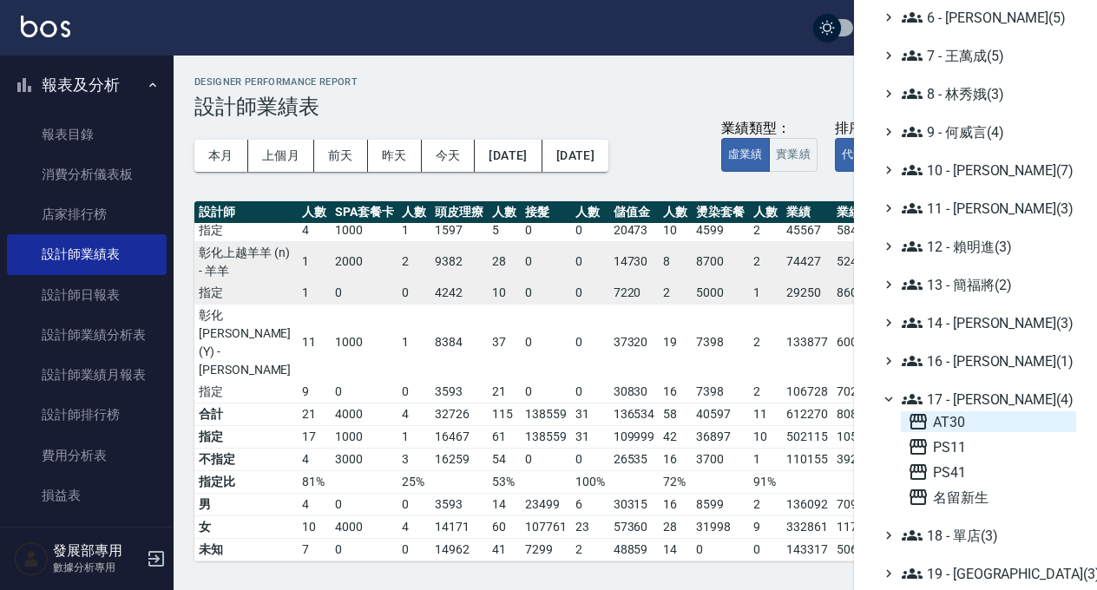
click at [957, 428] on span "AT30" at bounding box center [988, 421] width 161 height 21
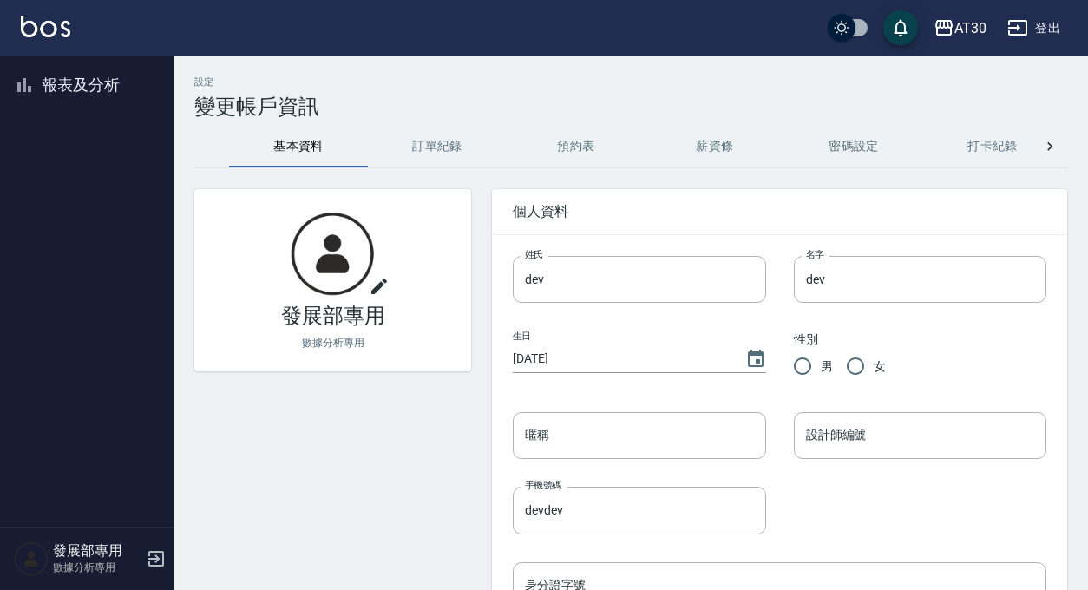
click at [99, 88] on button "報表及分析" at bounding box center [87, 84] width 160 height 45
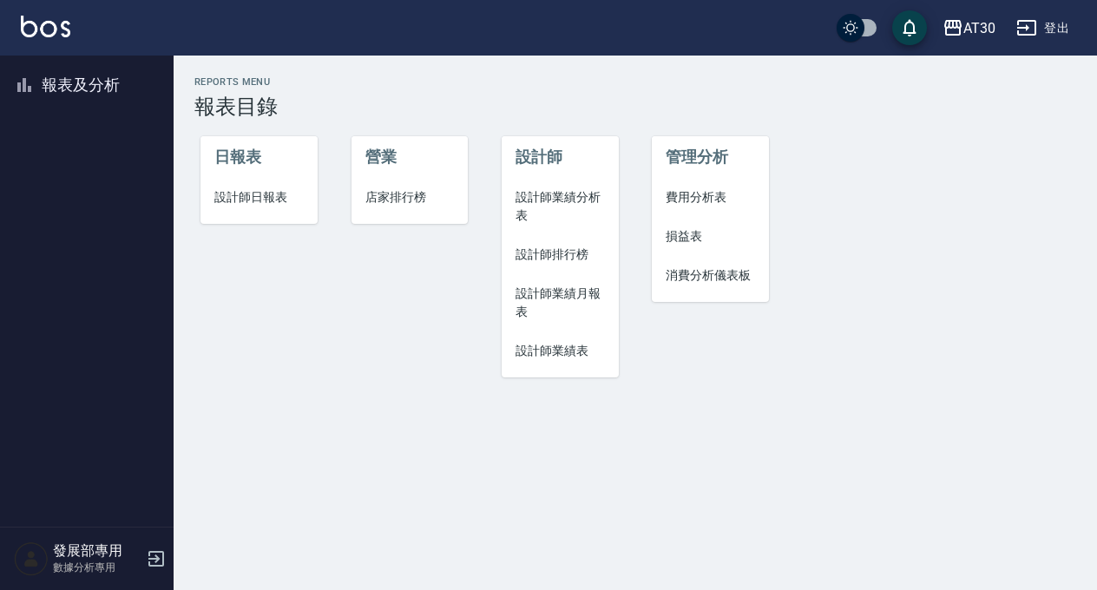
click at [554, 359] on span "設計師業績表" at bounding box center [560, 351] width 89 height 18
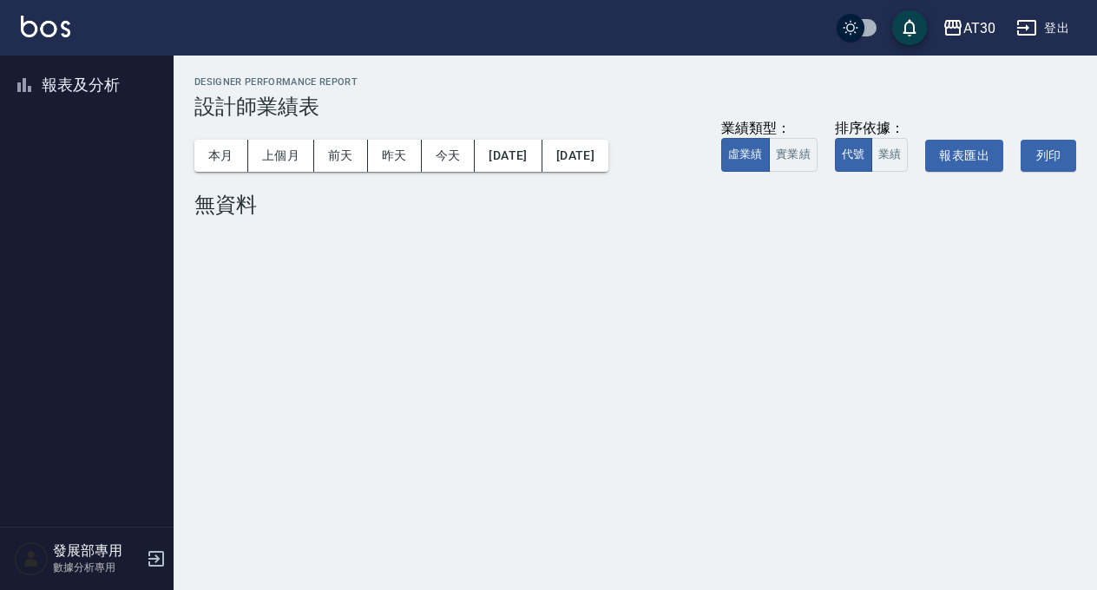
click at [280, 172] on div "本月 上個月 前天 昨天 今天 2025/09/04 2025/09/04 業績類型： 虛業績 實業績 排序依據： 代號 業績 報表匯出 列印" at bounding box center [635, 156] width 882 height 74
click at [289, 158] on button "上個月" at bounding box center [281, 156] width 66 height 32
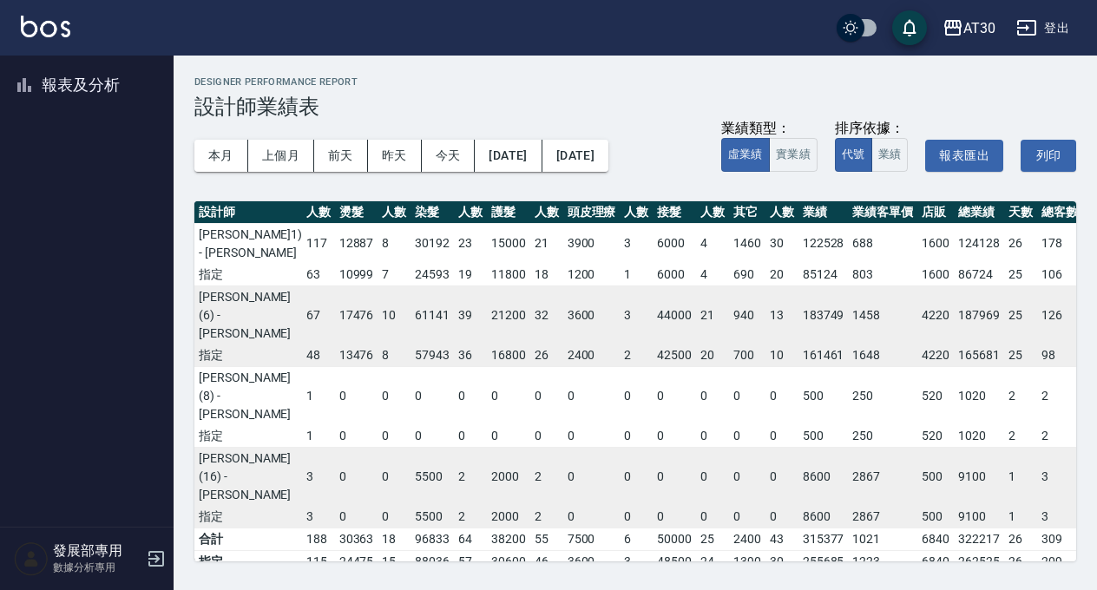
scroll to position [0, 122]
drag, startPoint x: 889, startPoint y: 333, endPoint x: 926, endPoint y: 335, distance: 37.4
click at [956, 335] on td "187969" at bounding box center [981, 315] width 50 height 59
